Goal: Task Accomplishment & Management: Use online tool/utility

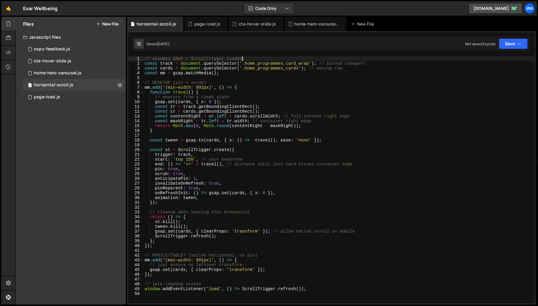
click at [242, 59] on div "// assumes GSAP + ScrollTrigger loaded const track = document . querySelector (…" at bounding box center [338, 184] width 391 height 256
drag, startPoint x: 242, startPoint y: 59, endPoint x: 213, endPoint y: 59, distance: 29.1
click at [213, 59] on div "// assumes GSAP + ScrollTrigger loaded const track = document . querySelector (…" at bounding box center [338, 184] width 391 height 256
click at [162, 60] on div "// assumes GSAP + ScrollTrigger loaded const track = document . querySelector (…" at bounding box center [338, 184] width 391 height 256
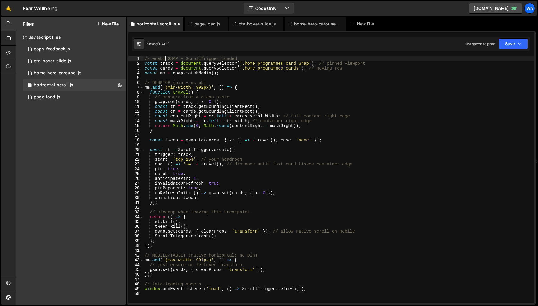
scroll to position [0, 1]
click at [232, 58] on div "// enable GSAP + ScrollTrigger loaded const track = document . querySelector ( …" at bounding box center [338, 184] width 391 height 256
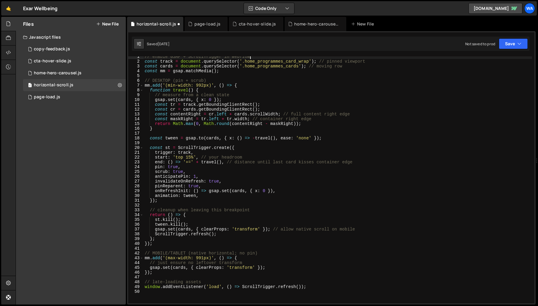
scroll to position [7, 0]
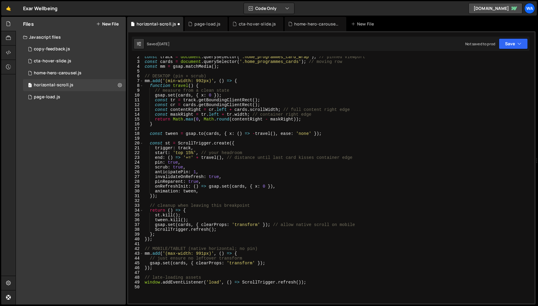
click at [103, 206] on div "Files New File Javascript files 1 copy-feedback.js 0 5 cta-hover-slide.js 0 1 h…" at bounding box center [71, 161] width 110 height 288
click at [401, 104] on div "const track = document . querySelector ( '.home_programmes_card_wrap' ) ; // pi…" at bounding box center [337, 183] width 388 height 256
type textarea "window.addEventListener('load', () => ScrollTrigger.refresh());"
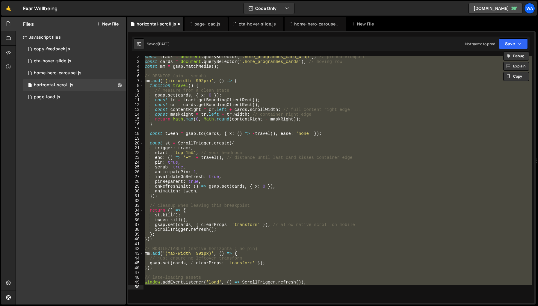
paste textarea
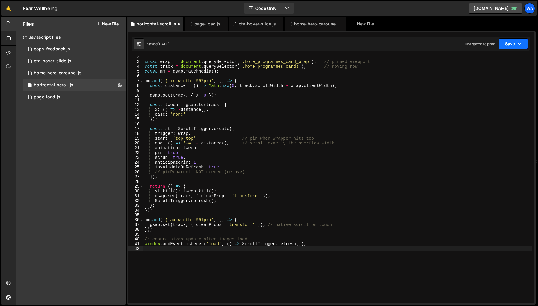
click at [510, 43] on button "Save" at bounding box center [513, 43] width 29 height 11
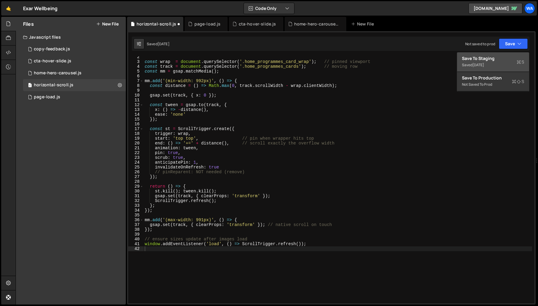
click at [484, 64] on div "[DATE]" at bounding box center [478, 64] width 12 height 5
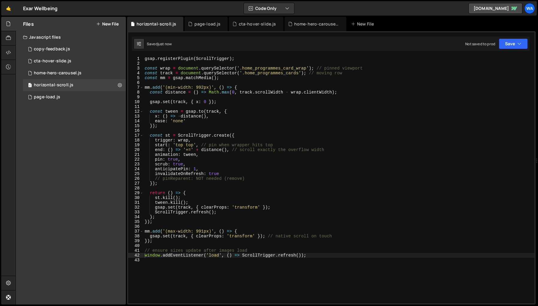
type textarea "gsap.registerPlugin(ScrollTrigger);"
drag, startPoint x: 235, startPoint y: 59, endPoint x: 144, endPoint y: 59, distance: 91.1
click at [144, 59] on div "gsap . registerPlugin ( ScrollTrigger ) ; const wrap = document . querySelector…" at bounding box center [338, 184] width 391 height 256
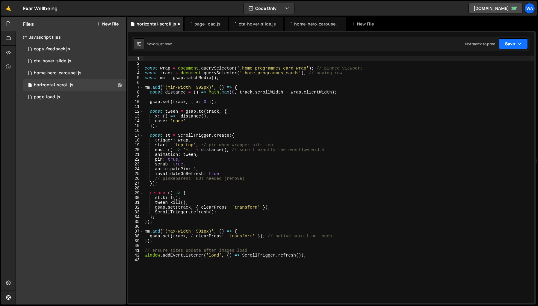
click at [511, 45] on button "Save" at bounding box center [513, 43] width 29 height 11
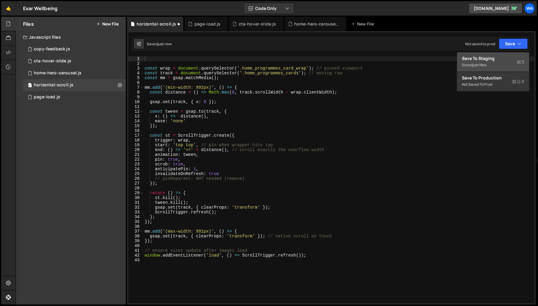
click at [494, 63] on div "Saved just now" at bounding box center [493, 64] width 62 height 7
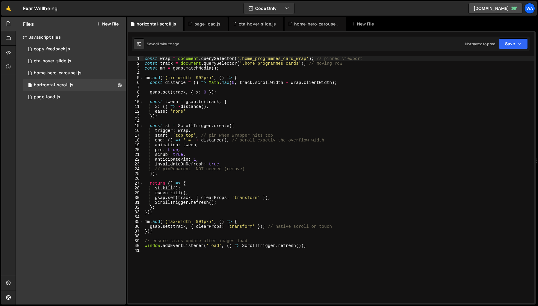
type textarea "// pinReparent: NOT needed (remove)"
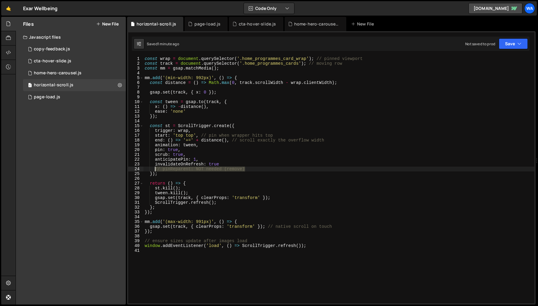
drag, startPoint x: 248, startPoint y: 169, endPoint x: 156, endPoint y: 169, distance: 92.0
click at [156, 169] on div "const wrap = document . querySelector ( '.home_programmes_card_wrap' ) ; // pin…" at bounding box center [338, 184] width 391 height 256
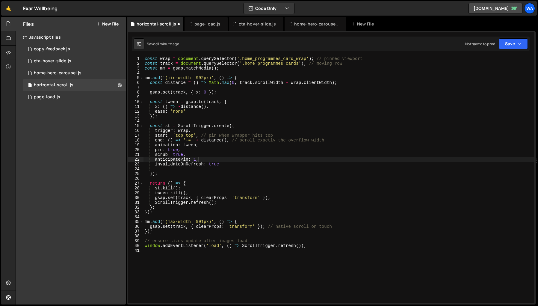
click at [336, 158] on div "const wrap = document . querySelector ( '.home_programmes_card_wrap' ) ; // pin…" at bounding box center [338, 184] width 391 height 256
click at [392, 199] on div "const wrap = document . querySelector ( '.home_programmes_card_wrap' ) ; // pin…" at bounding box center [338, 184] width 391 height 256
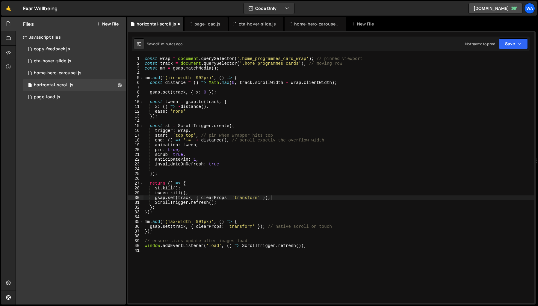
type textarea "window.addEventListener('load', () => ScrollTrigger.refresh());"
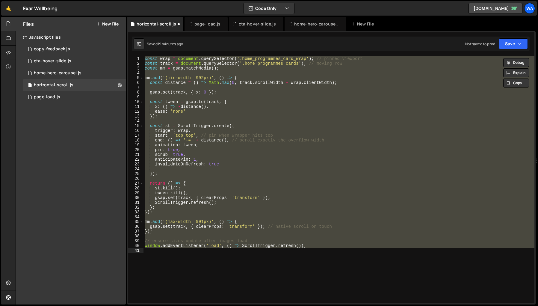
paste textarea
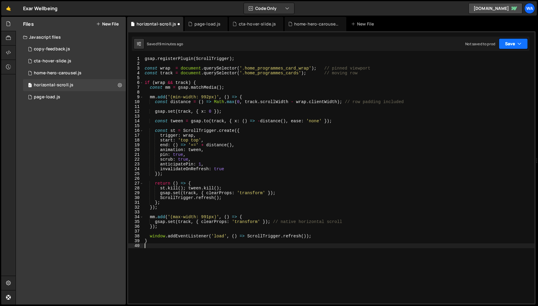
click at [503, 43] on button "Save" at bounding box center [513, 43] width 29 height 11
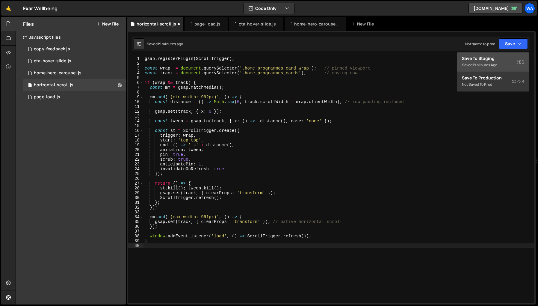
click at [495, 60] on div "Save to Staging S" at bounding box center [493, 58] width 62 height 6
